Goal: Navigation & Orientation: Find specific page/section

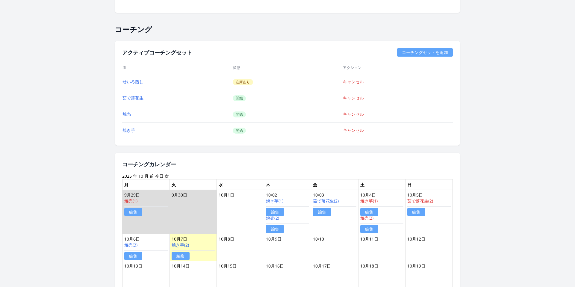
scroll to position [443, 0]
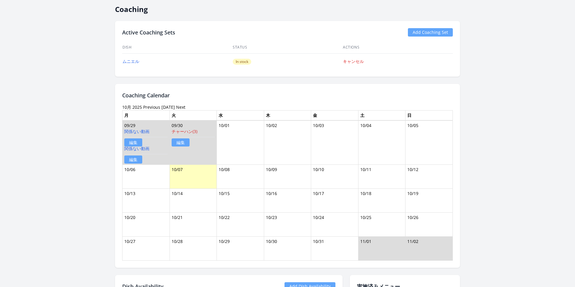
scroll to position [379, 0]
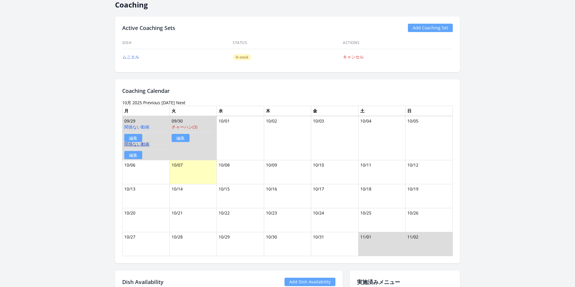
click at [145, 145] on link "関係ない動画" at bounding box center [136, 144] width 25 height 6
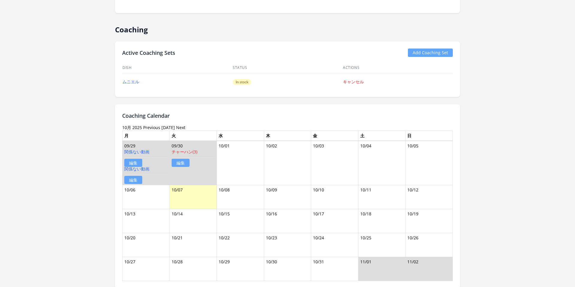
scroll to position [354, 0]
click at [192, 153] on link "チャーハン(3)" at bounding box center [184, 152] width 26 height 6
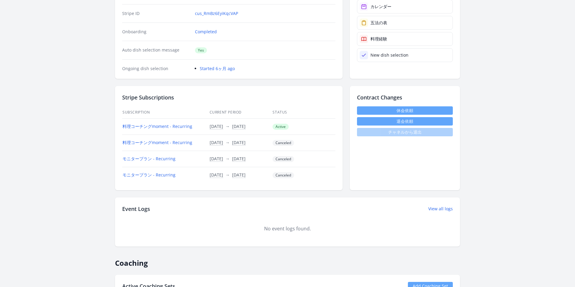
scroll to position [0, 0]
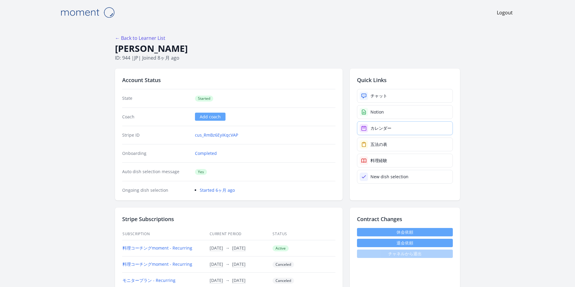
click at [364, 122] on link "カレンダー" at bounding box center [405, 128] width 96 height 14
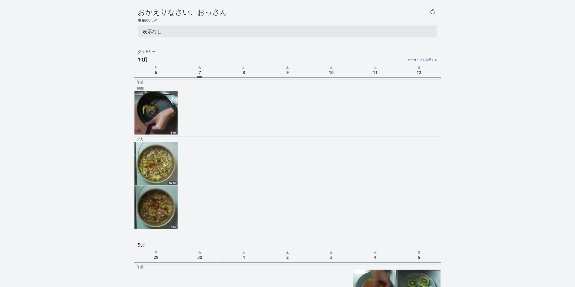
click at [155, 124] on img at bounding box center [155, 112] width 43 height 43
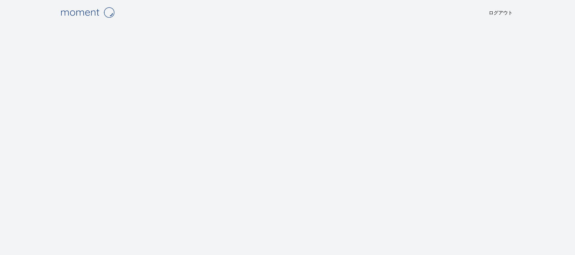
click at [234, 25] on div "ログアウト" at bounding box center [287, 127] width 460 height 255
